Goal: Navigation & Orientation: Find specific page/section

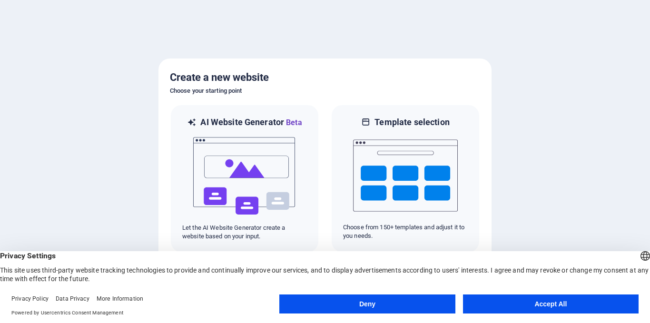
click at [376, 307] on button "Deny" at bounding box center [367, 304] width 176 height 19
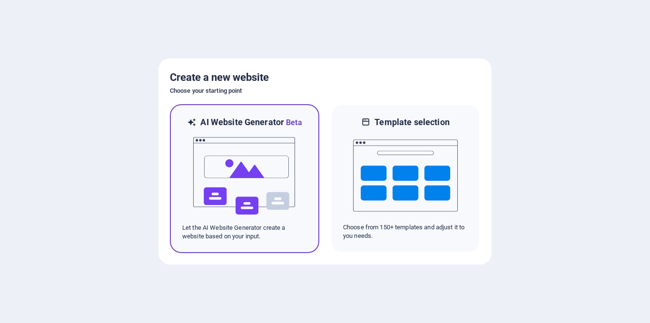
click at [268, 154] on img at bounding box center [244, 175] width 105 height 95
